Goal: Task Accomplishment & Management: Manage account settings

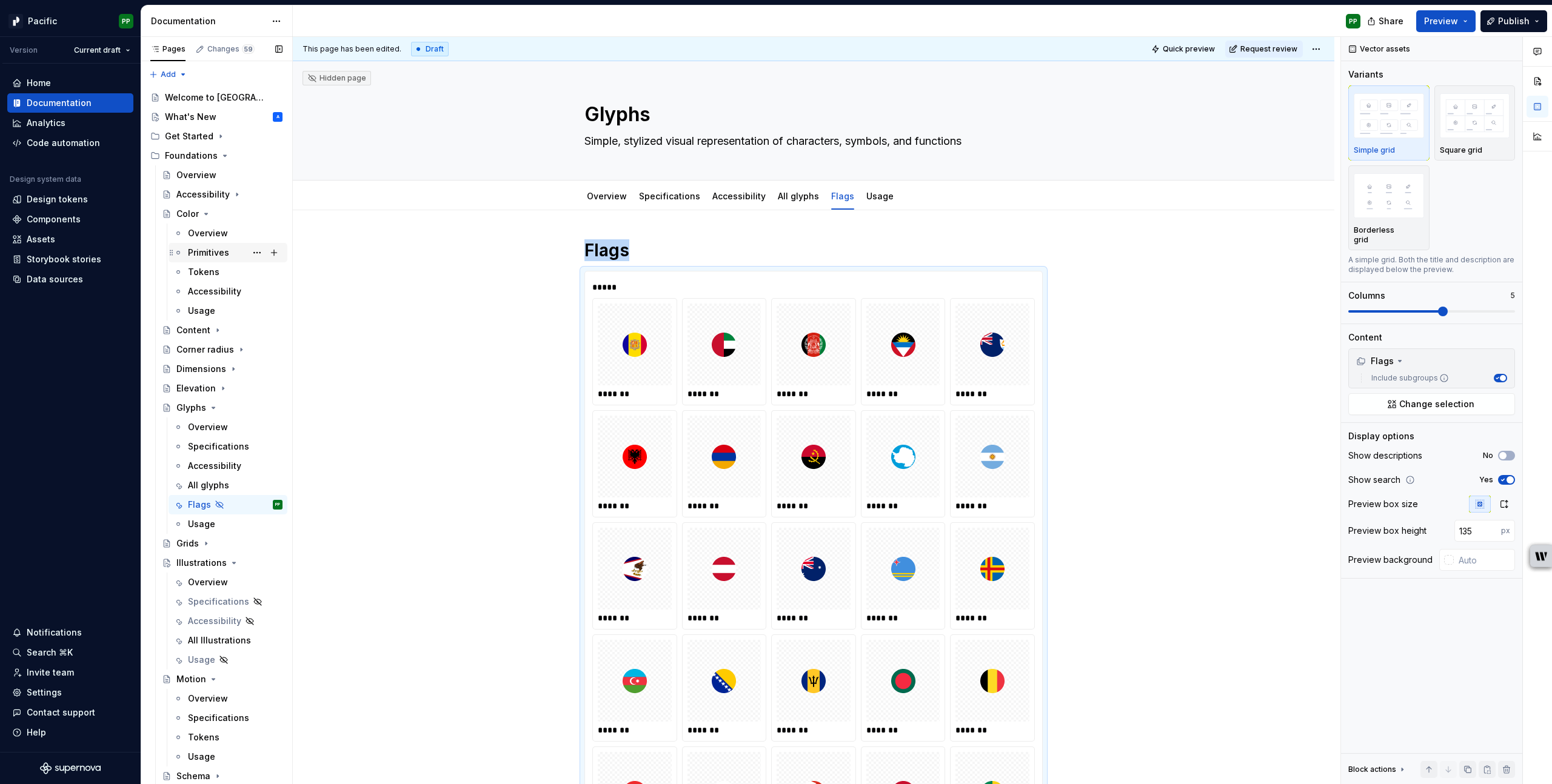
click at [207, 247] on div "Primitives" at bounding box center [208, 253] width 41 height 12
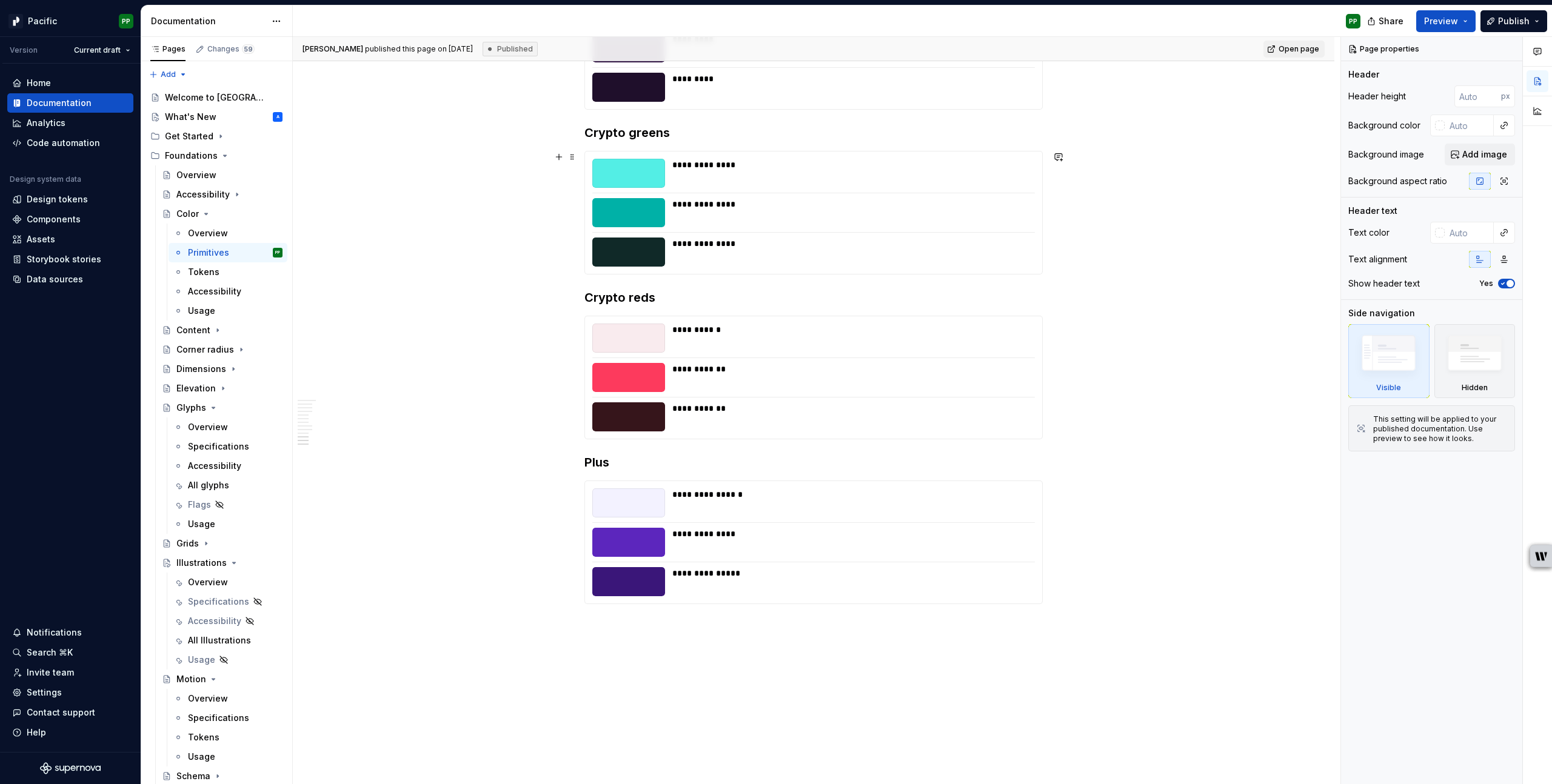
scroll to position [6931, 0]
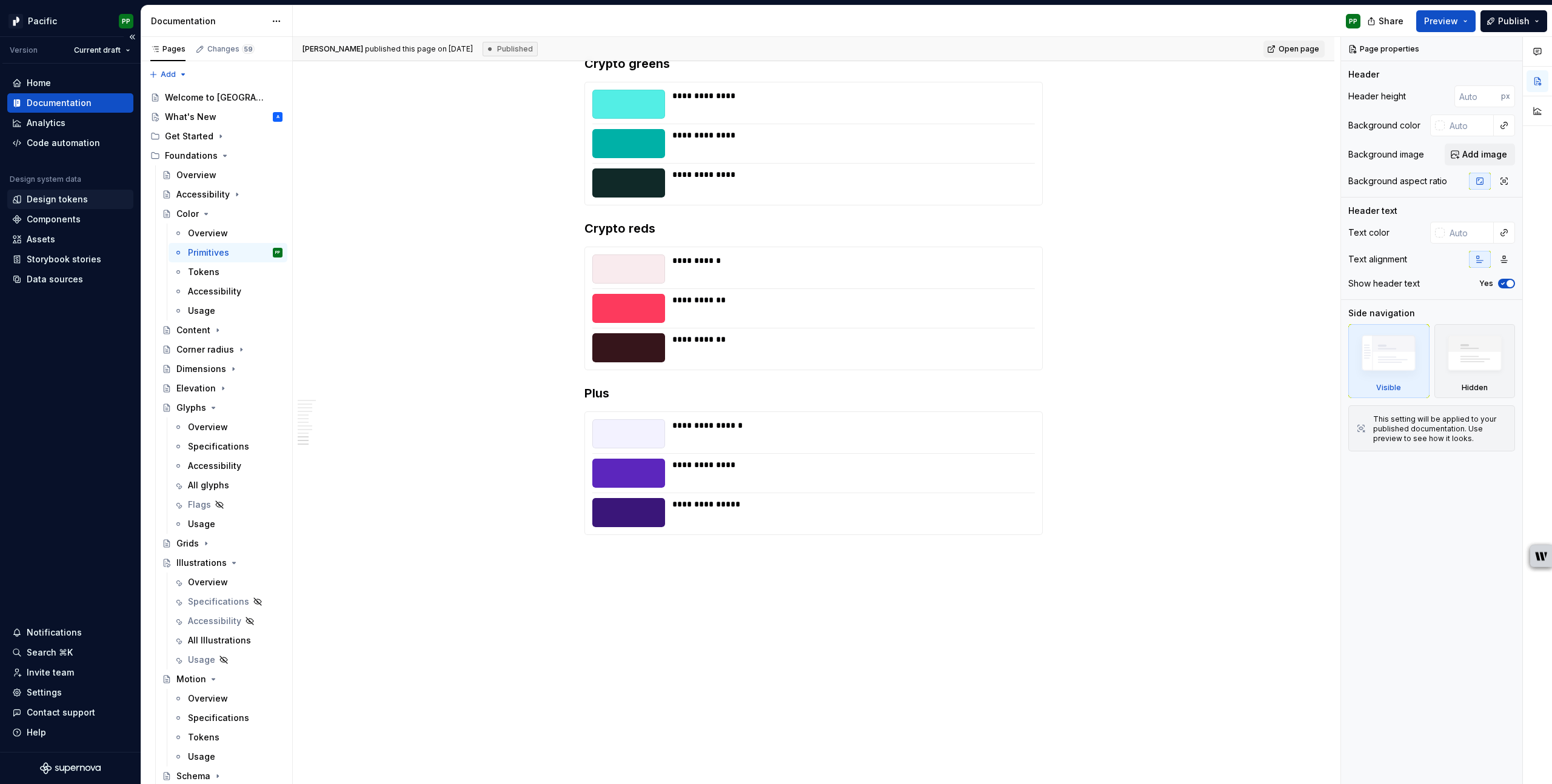
click at [51, 198] on div "Design tokens" at bounding box center [57, 199] width 61 height 12
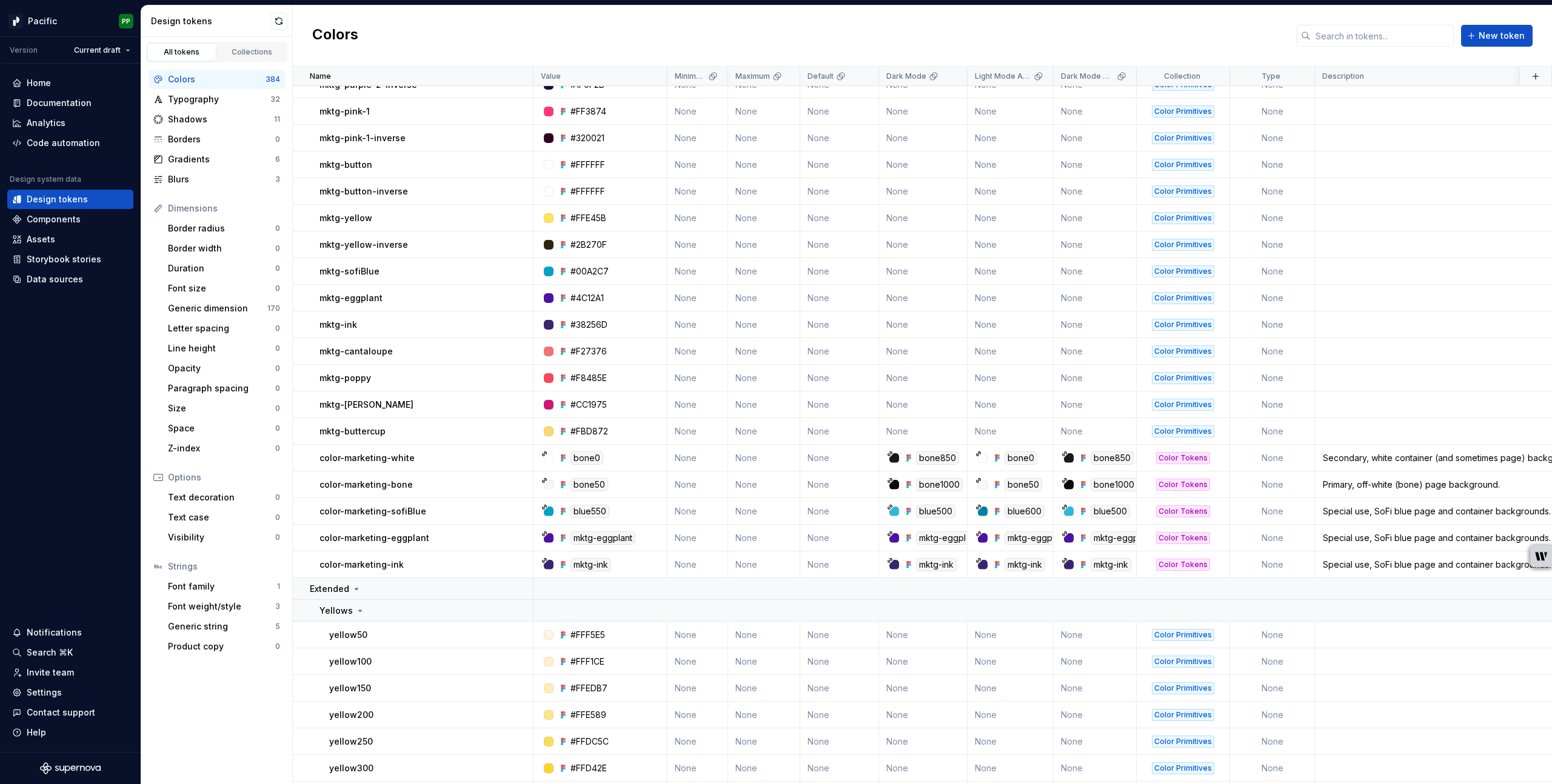
scroll to position [280, 0]
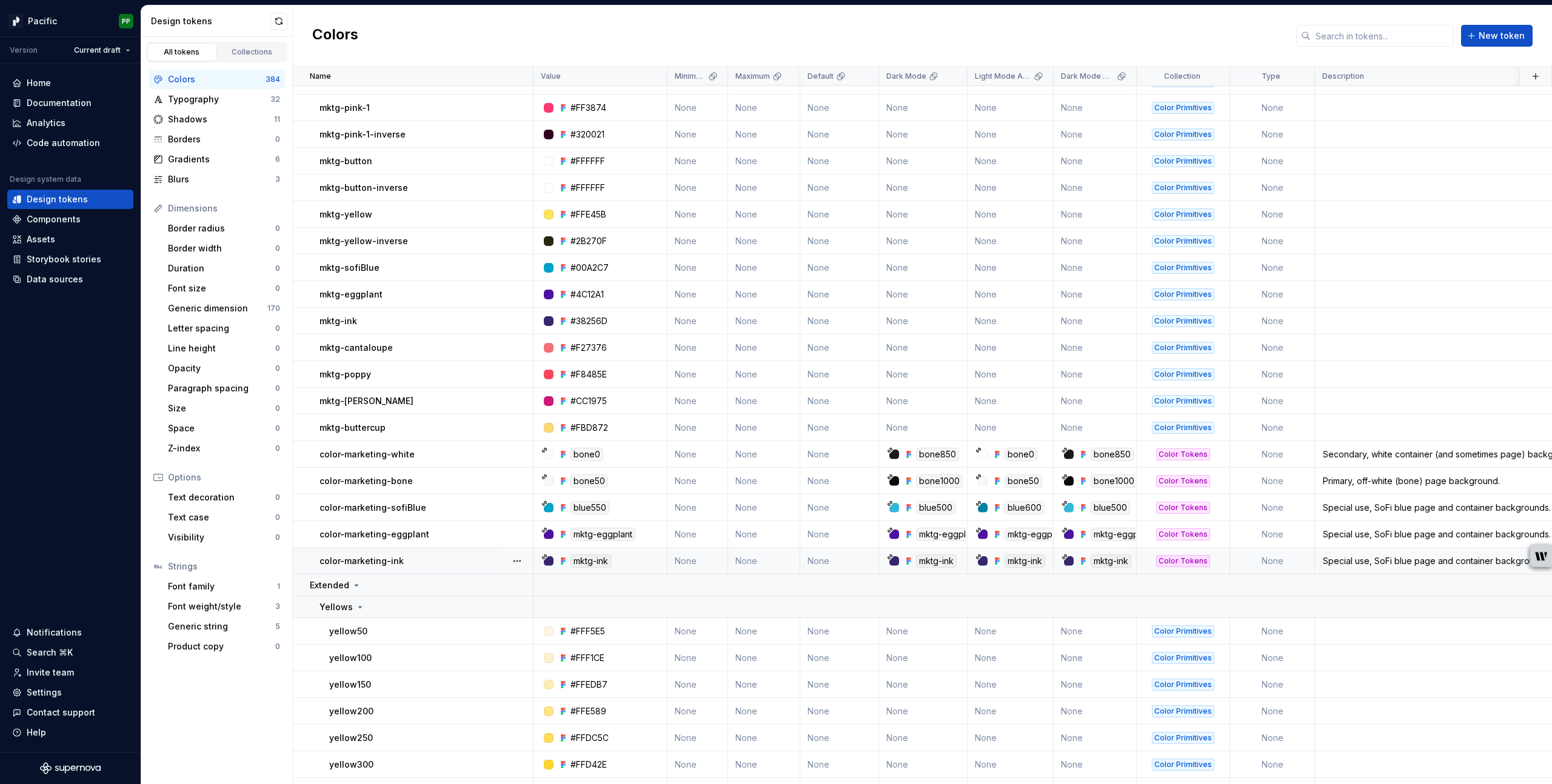
click at [474, 555] on div "color-marketing-ink" at bounding box center [425, 561] width 213 height 12
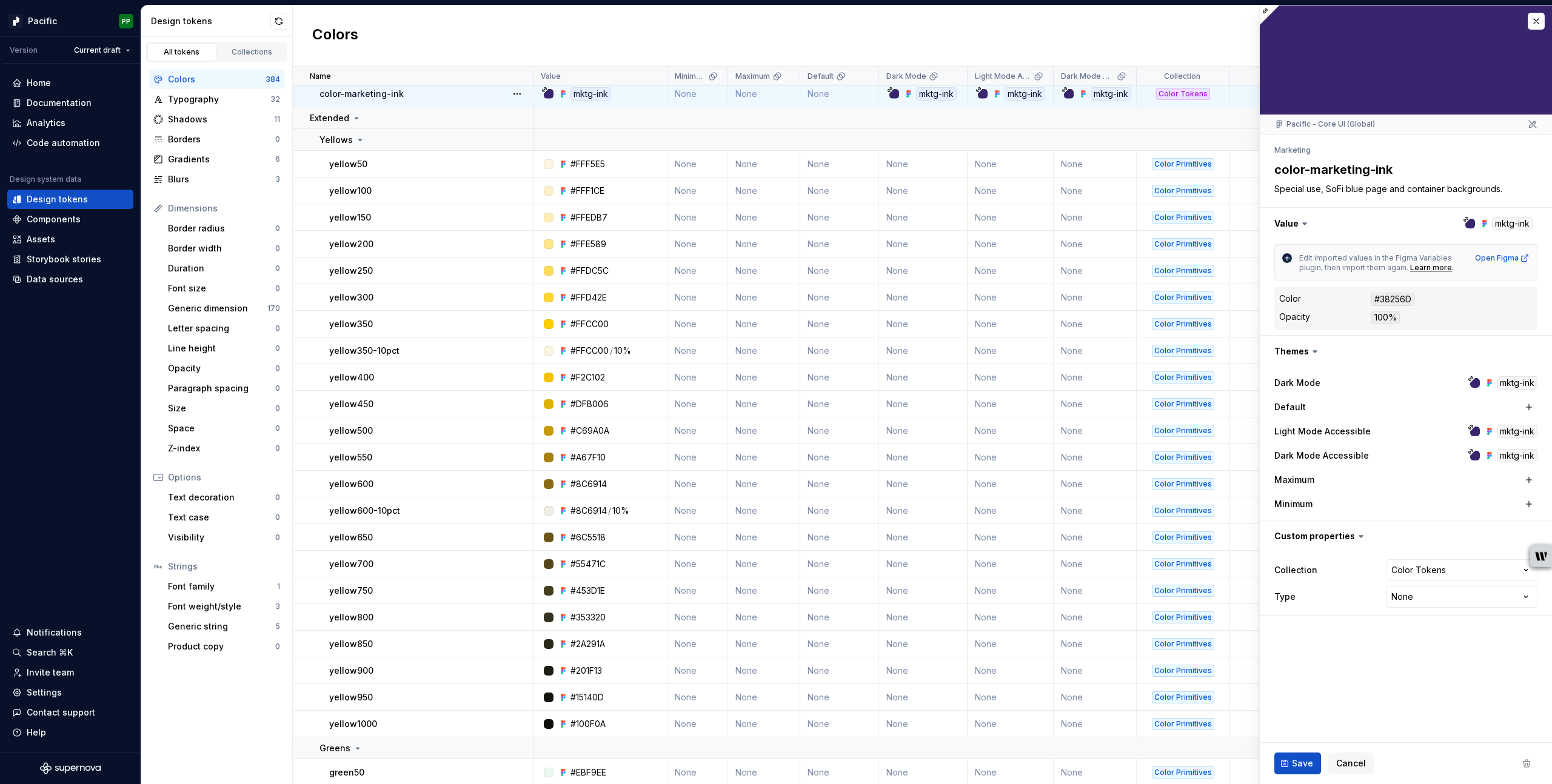
scroll to position [744, 0]
type textarea "*"
